Goal: Information Seeking & Learning: Learn about a topic

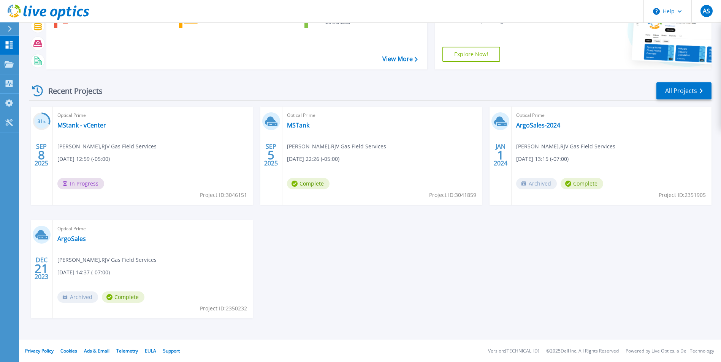
scroll to position [59, 0]
click at [78, 125] on link "MStank - vCenter" at bounding box center [81, 125] width 49 height 8
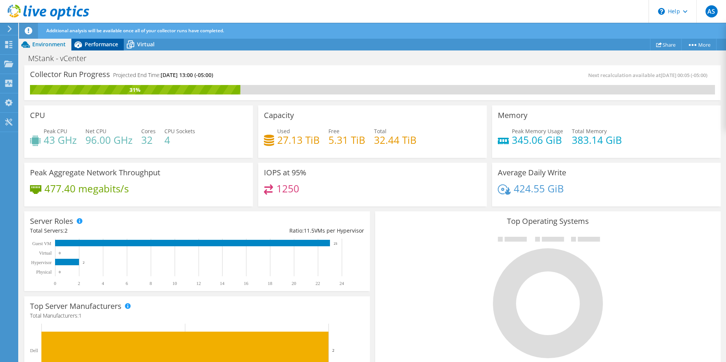
click at [102, 45] on span "Performance" at bounding box center [101, 44] width 33 height 7
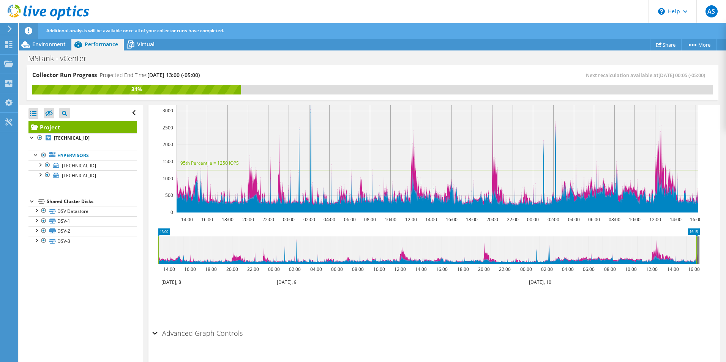
scroll to position [135, 0]
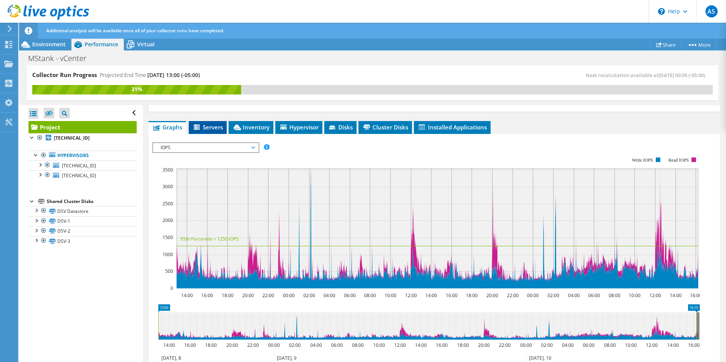
click at [203, 123] on span "Servers" at bounding box center [208, 127] width 30 height 8
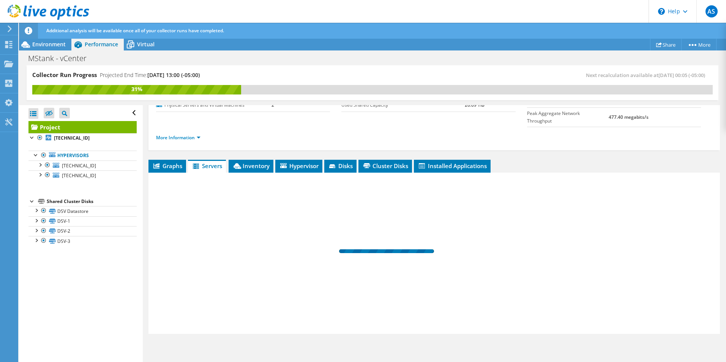
scroll to position [81, 0]
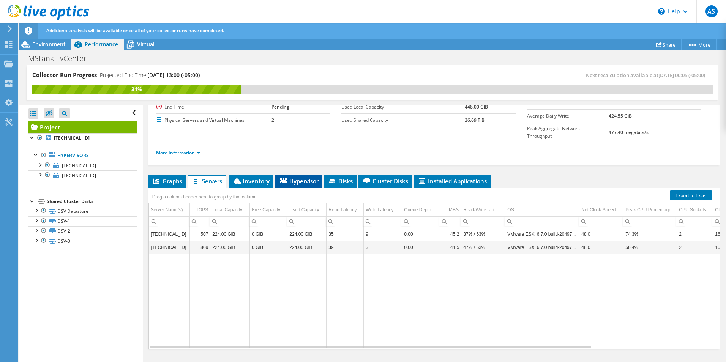
click at [299, 177] on span "Hypervisor" at bounding box center [299, 181] width 40 height 8
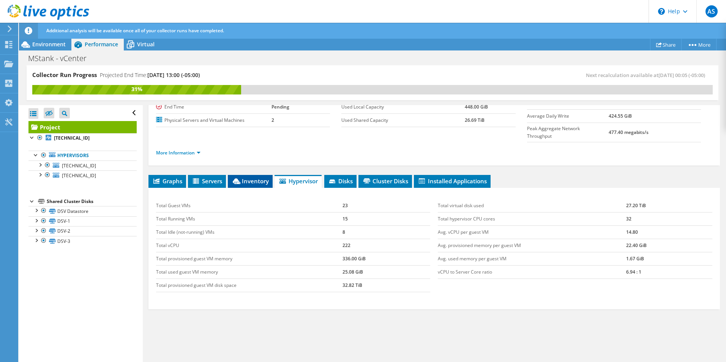
click at [252, 177] on span "Inventory" at bounding box center [250, 181] width 37 height 8
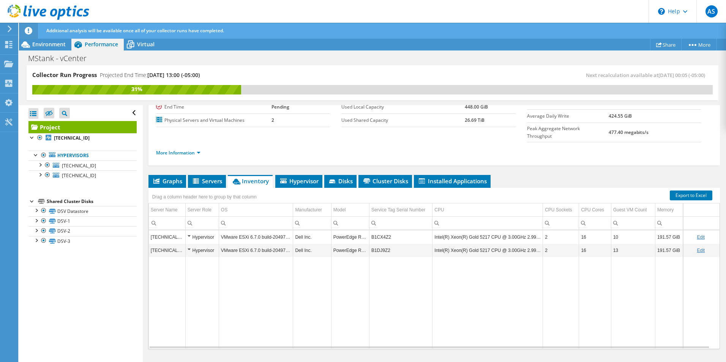
scroll to position [0, 0]
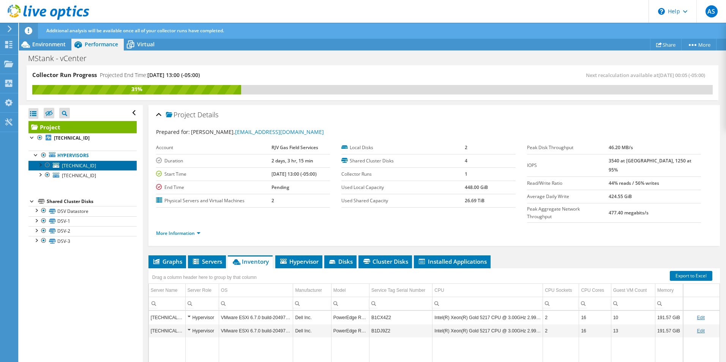
click at [72, 164] on span "172.16.10.41" at bounding box center [79, 166] width 34 height 6
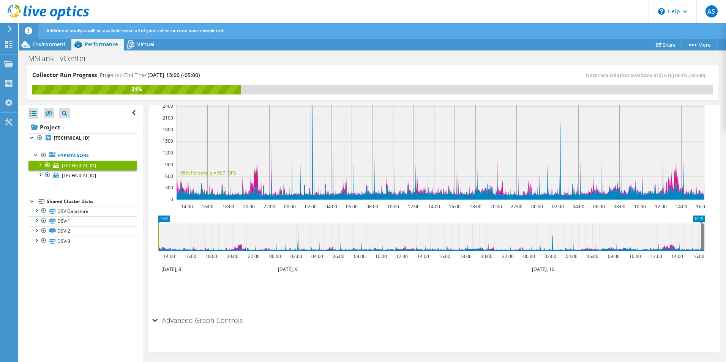
scroll to position [184, 0]
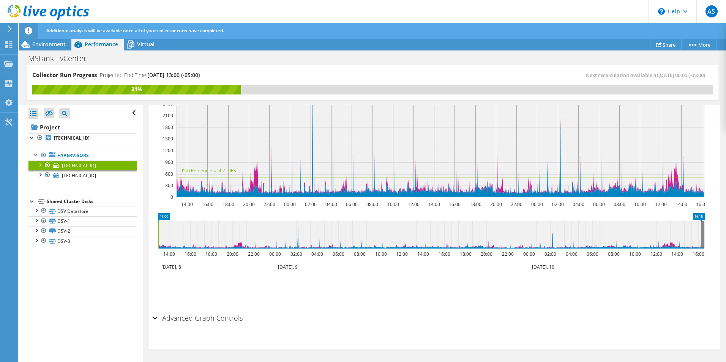
click at [223, 321] on h2 "Advanced Graph Controls" at bounding box center [197, 318] width 90 height 15
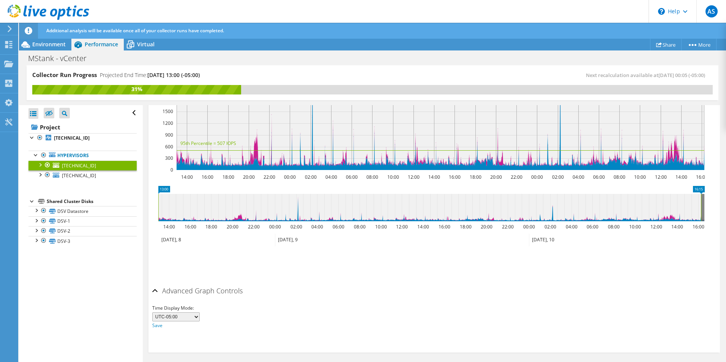
scroll to position [0, 0]
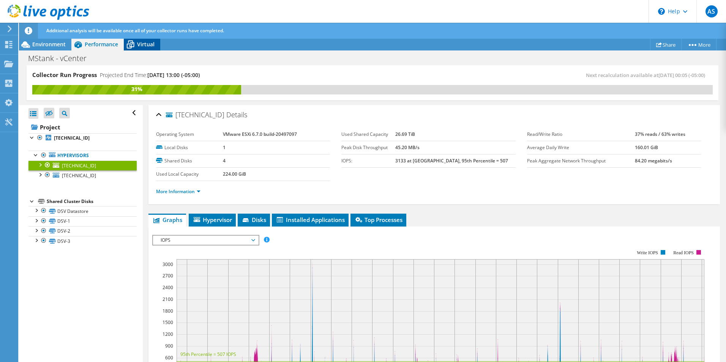
click at [144, 41] on span "Virtual" at bounding box center [145, 44] width 17 height 7
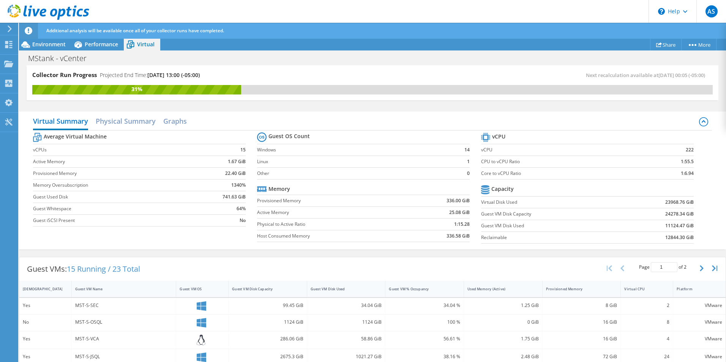
drag, startPoint x: 143, startPoint y: 200, endPoint x: 143, endPoint y: 176, distance: 23.9
click at [140, 121] on h2 "Physical Summary" at bounding box center [126, 122] width 60 height 17
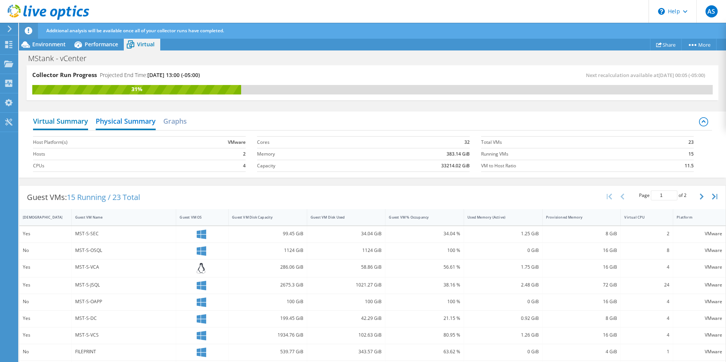
click at [71, 125] on h2 "Virtual Summary" at bounding box center [60, 122] width 55 height 17
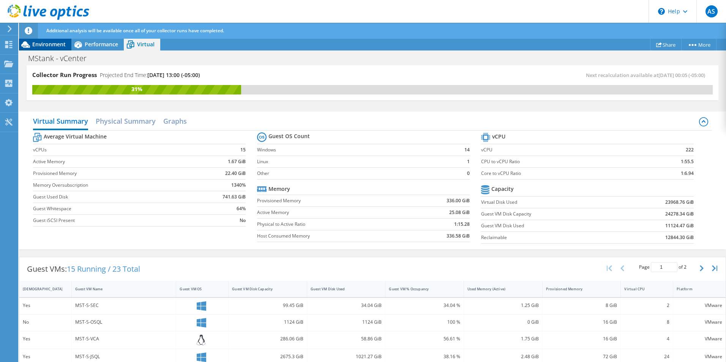
click at [47, 41] on span "Environment" at bounding box center [48, 44] width 33 height 7
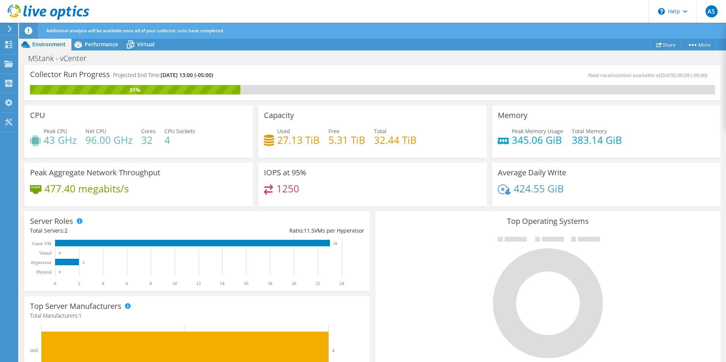
scroll to position [176, 0]
click at [9, 43] on icon at bounding box center [8, 44] width 9 height 7
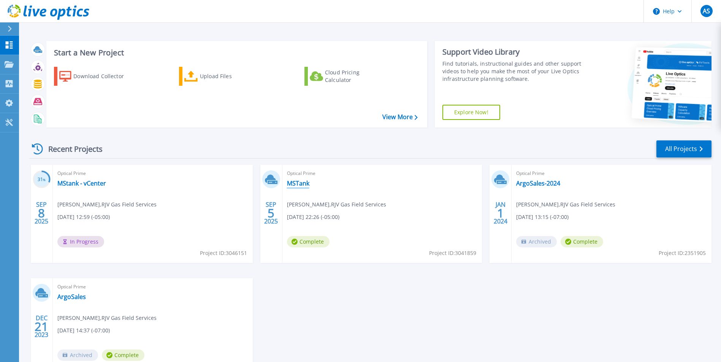
click at [303, 182] on link "MSTank" at bounding box center [298, 184] width 22 height 8
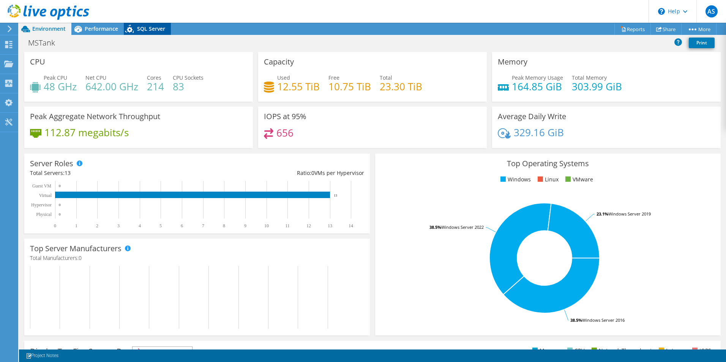
click at [153, 30] on span "SQL Server" at bounding box center [151, 28] width 28 height 7
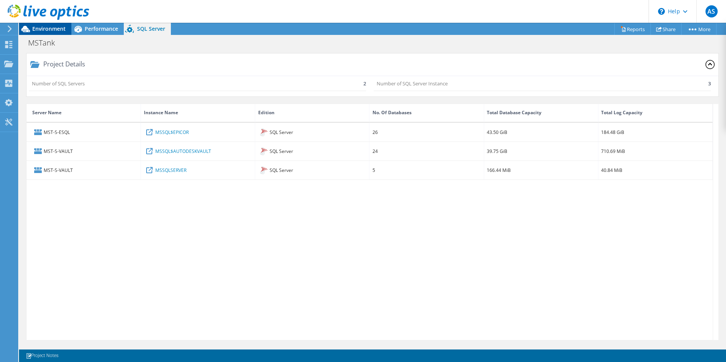
click at [48, 34] on div "Environment" at bounding box center [45, 29] width 52 height 12
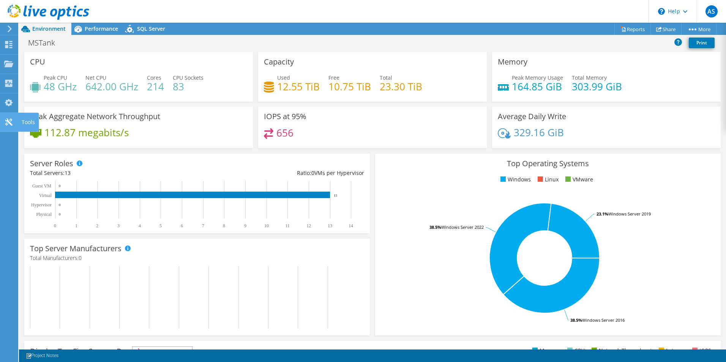
click at [11, 119] on icon at bounding box center [8, 122] width 9 height 7
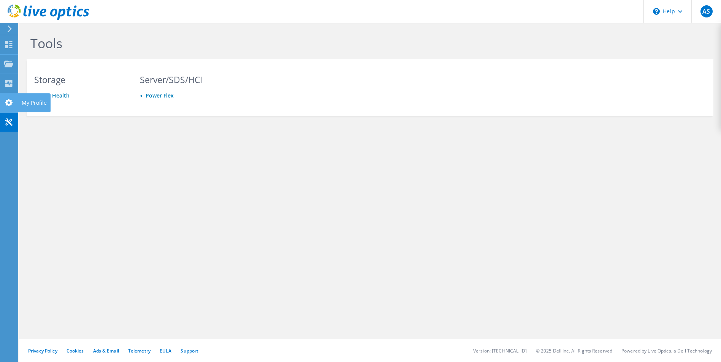
click at [9, 106] on use at bounding box center [9, 102] width 8 height 7
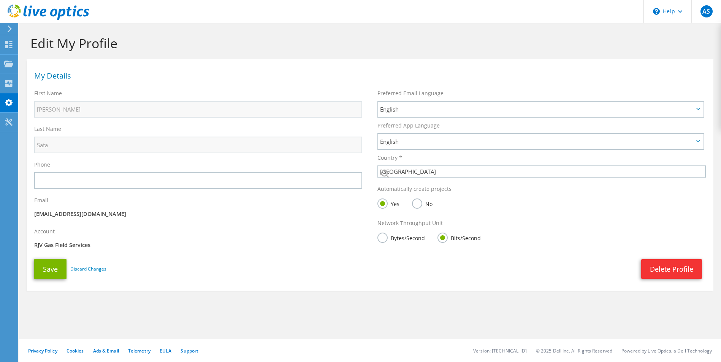
select select "37"
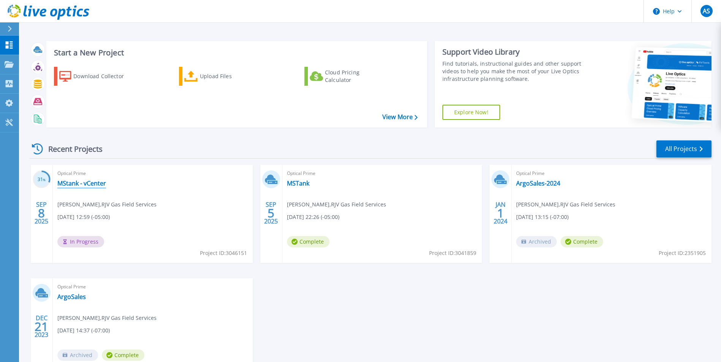
click at [69, 184] on link "MStank - vCenter" at bounding box center [81, 184] width 49 height 8
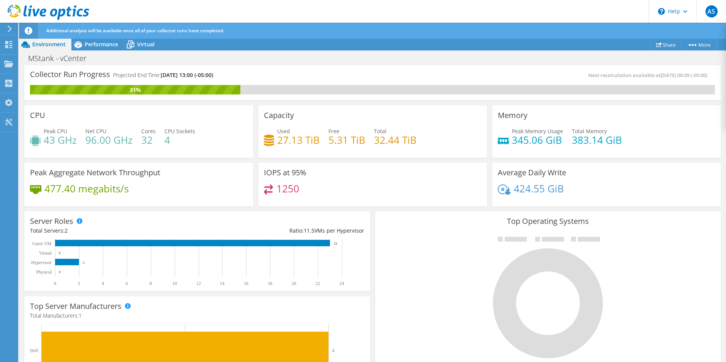
click at [261, 80] on div "Collector Run Progress Projected End Time: [DATE] 13:00 (-05:00)" at bounding box center [201, 78] width 343 height 14
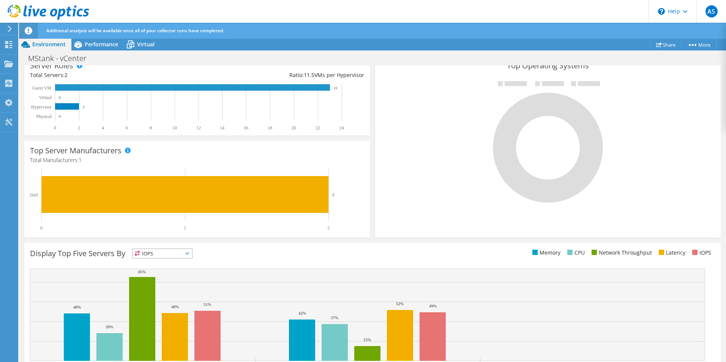
scroll to position [189, 0]
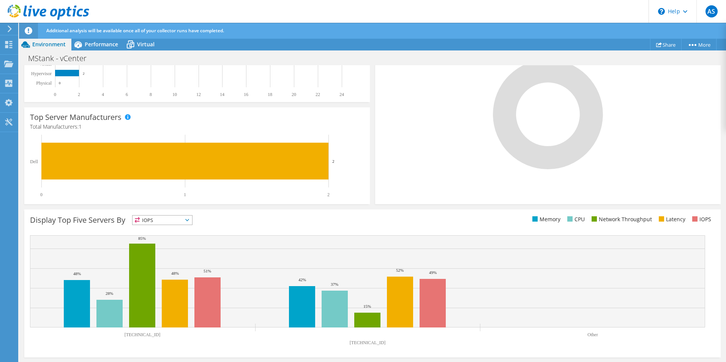
click at [159, 220] on span "IOPS" at bounding box center [163, 220] width 60 height 9
click at [163, 273] on li "Latency" at bounding box center [163, 272] width 60 height 11
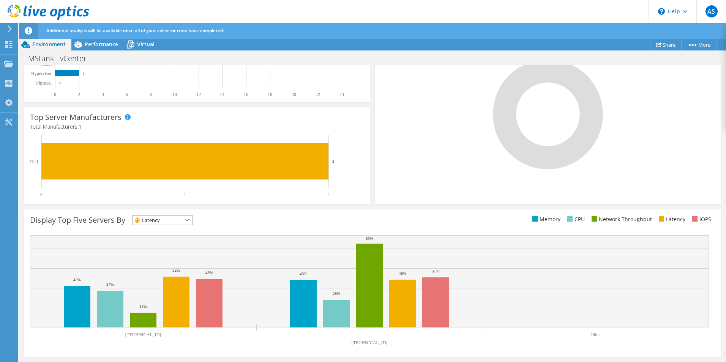
click at [168, 223] on span "Latency" at bounding box center [158, 220] width 50 height 9
click at [171, 263] on li "Network Throughput" at bounding box center [163, 262] width 60 height 11
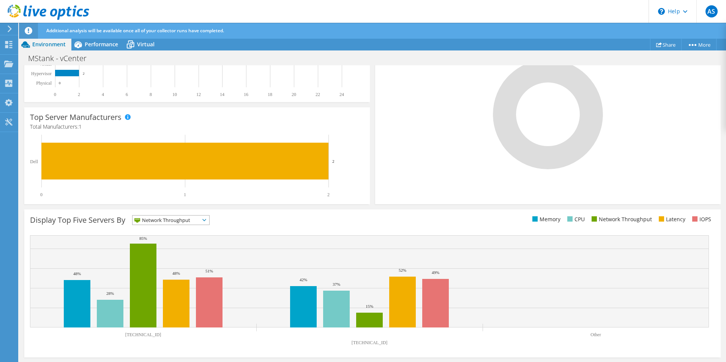
click at [168, 222] on span "Network Throughput" at bounding box center [166, 220] width 67 height 9
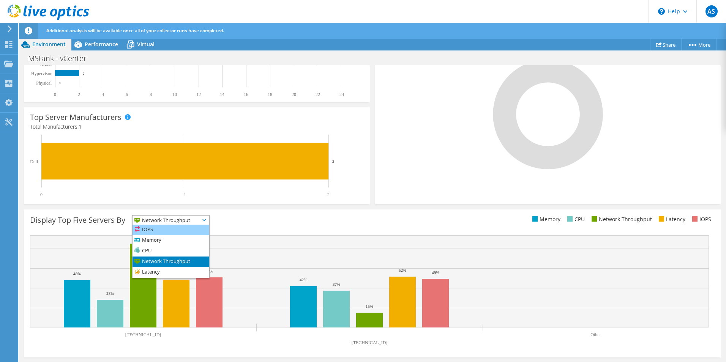
click at [163, 228] on li "IOPS" at bounding box center [171, 230] width 77 height 11
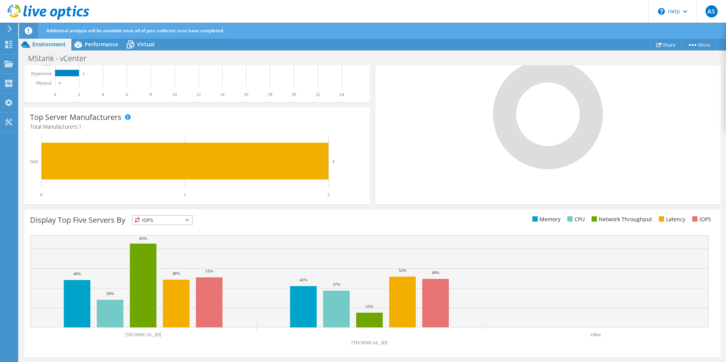
click at [298, 221] on div "Display Top Five Servers By IOPS IOPS" at bounding box center [201, 221] width 343 height 13
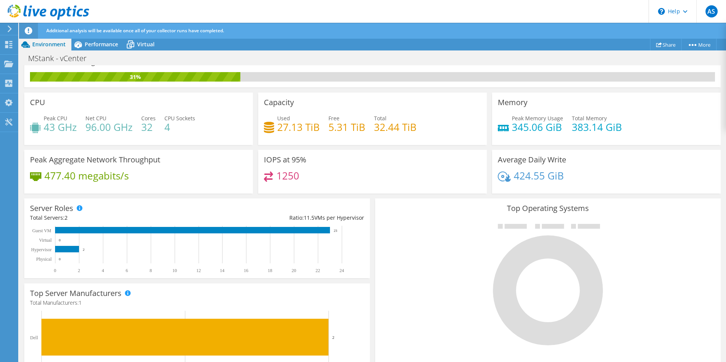
scroll to position [0, 0]
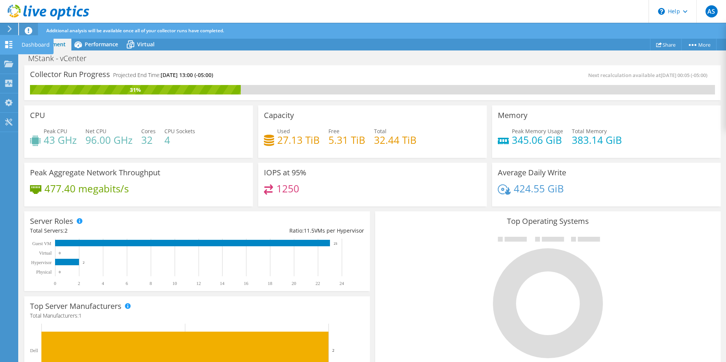
click at [9, 44] on icon at bounding box center [8, 44] width 9 height 7
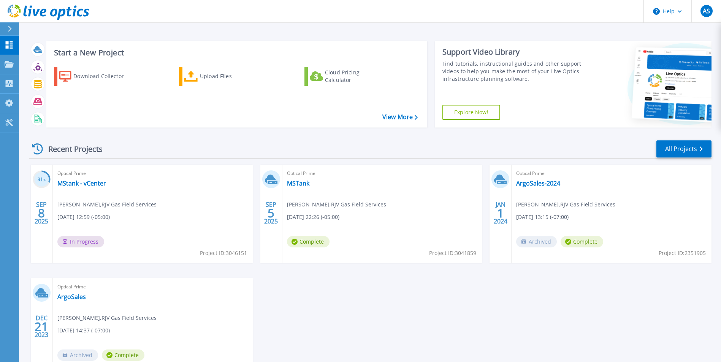
click at [340, 140] on div "Recent Projects All Projects" at bounding box center [370, 149] width 682 height 19
